Goal: Task Accomplishment & Management: Use online tool/utility

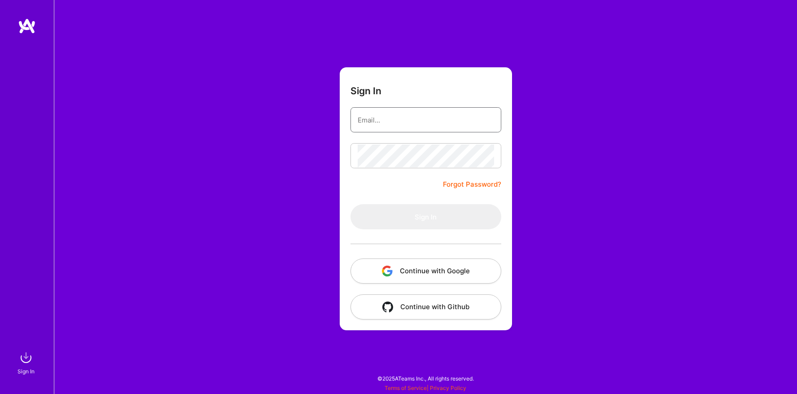
type input "[EMAIL_ADDRESS][DOMAIN_NAME]"
click at [381, 181] on form "Sign In [EMAIL_ADDRESS][DOMAIN_NAME] Forgot Password? Sign In Continue with Goo…" at bounding box center [426, 198] width 172 height 263
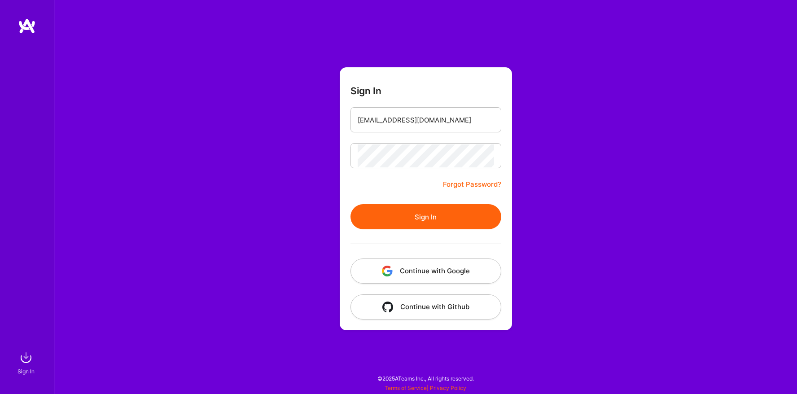
click at [396, 208] on button "Sign In" at bounding box center [425, 216] width 151 height 25
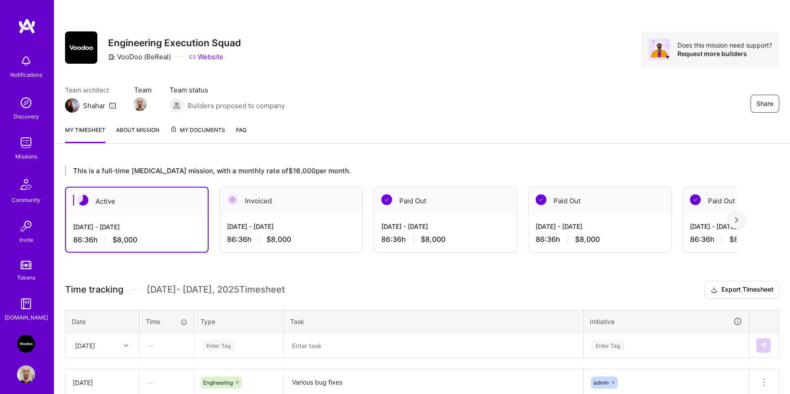
scroll to position [106, 0]
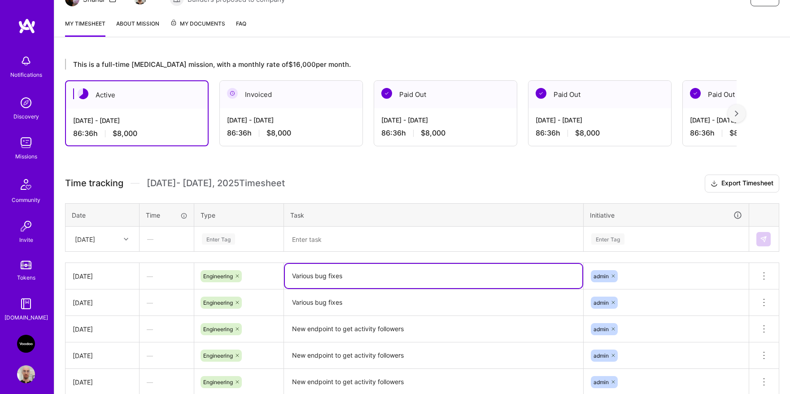
click at [323, 275] on textarea "Various bug fixes" at bounding box center [433, 276] width 297 height 24
click at [247, 244] on div "Enter Tag" at bounding box center [239, 238] width 76 height 11
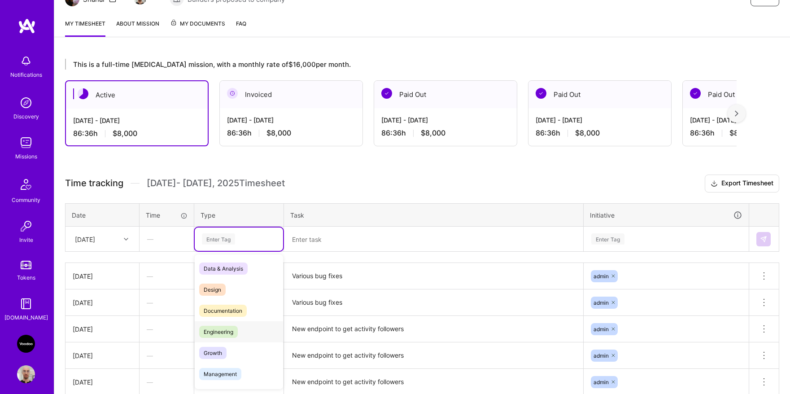
click at [237, 323] on div "Engineering" at bounding box center [239, 331] width 88 height 21
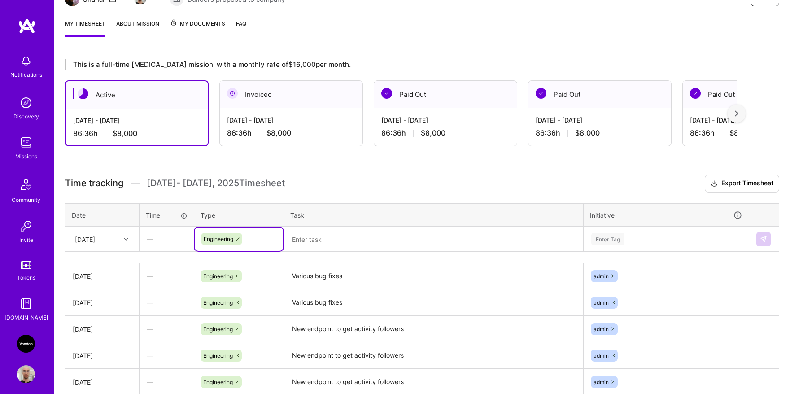
click at [320, 246] on textarea at bounding box center [433, 238] width 297 height 23
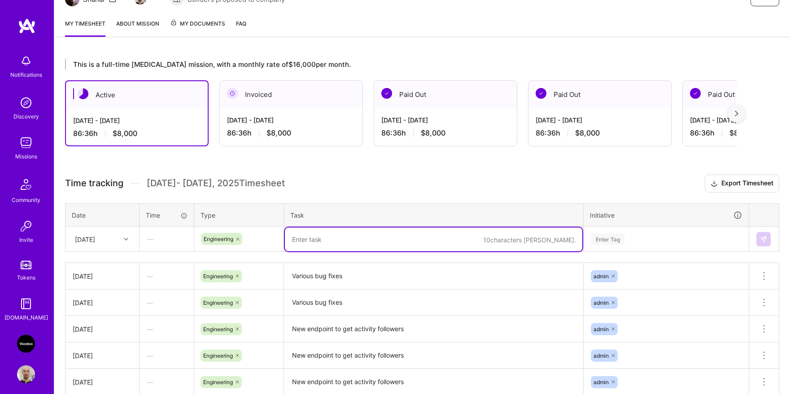
paste textarea "Various bug fixes"
type textarea "Various bug fixes"
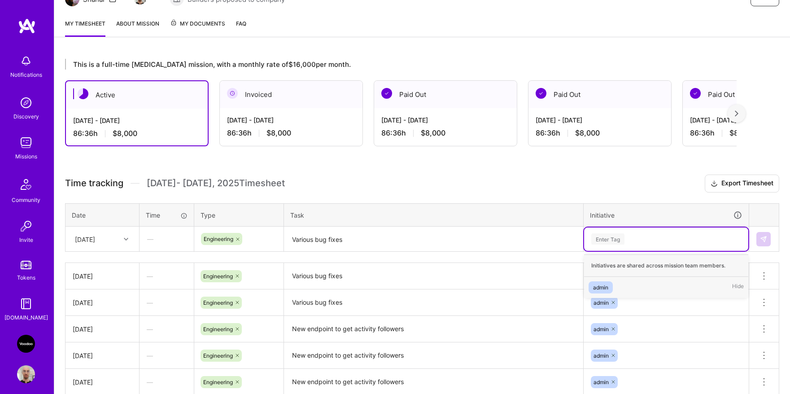
click at [686, 237] on div "Enter Tag" at bounding box center [666, 238] width 152 height 11
click at [614, 282] on div "admin Hide" at bounding box center [666, 287] width 164 height 21
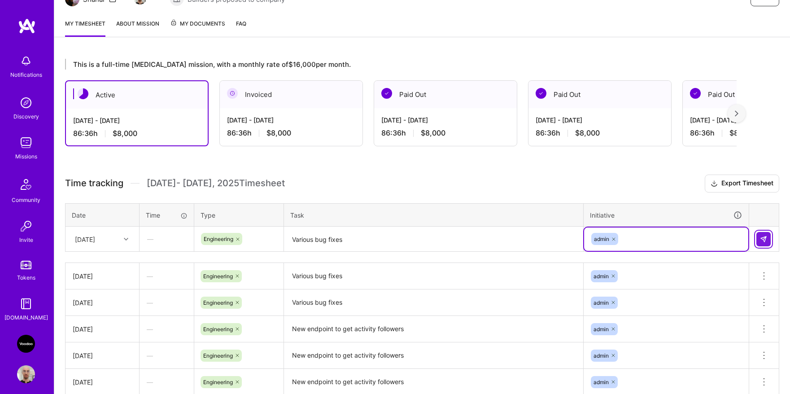
click at [758, 238] on button at bounding box center [763, 239] width 14 height 14
